Goal: Task Accomplishment & Management: Manage account settings

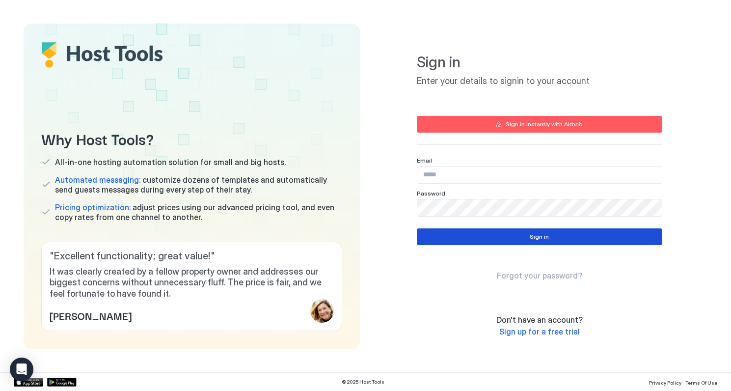
type input "**********"
click at [533, 235] on div "Sign in" at bounding box center [539, 236] width 19 height 9
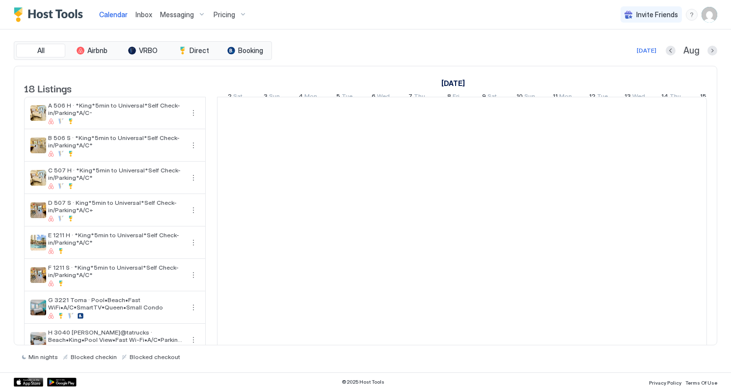
scroll to position [0, 545]
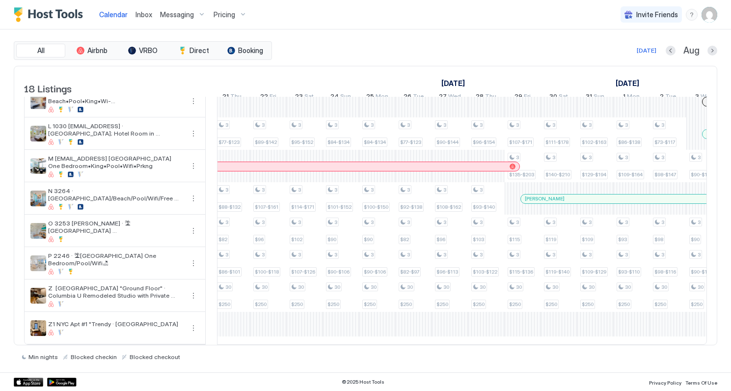
scroll to position [0, 661]
